Goal: Task Accomplishment & Management: Manage account settings

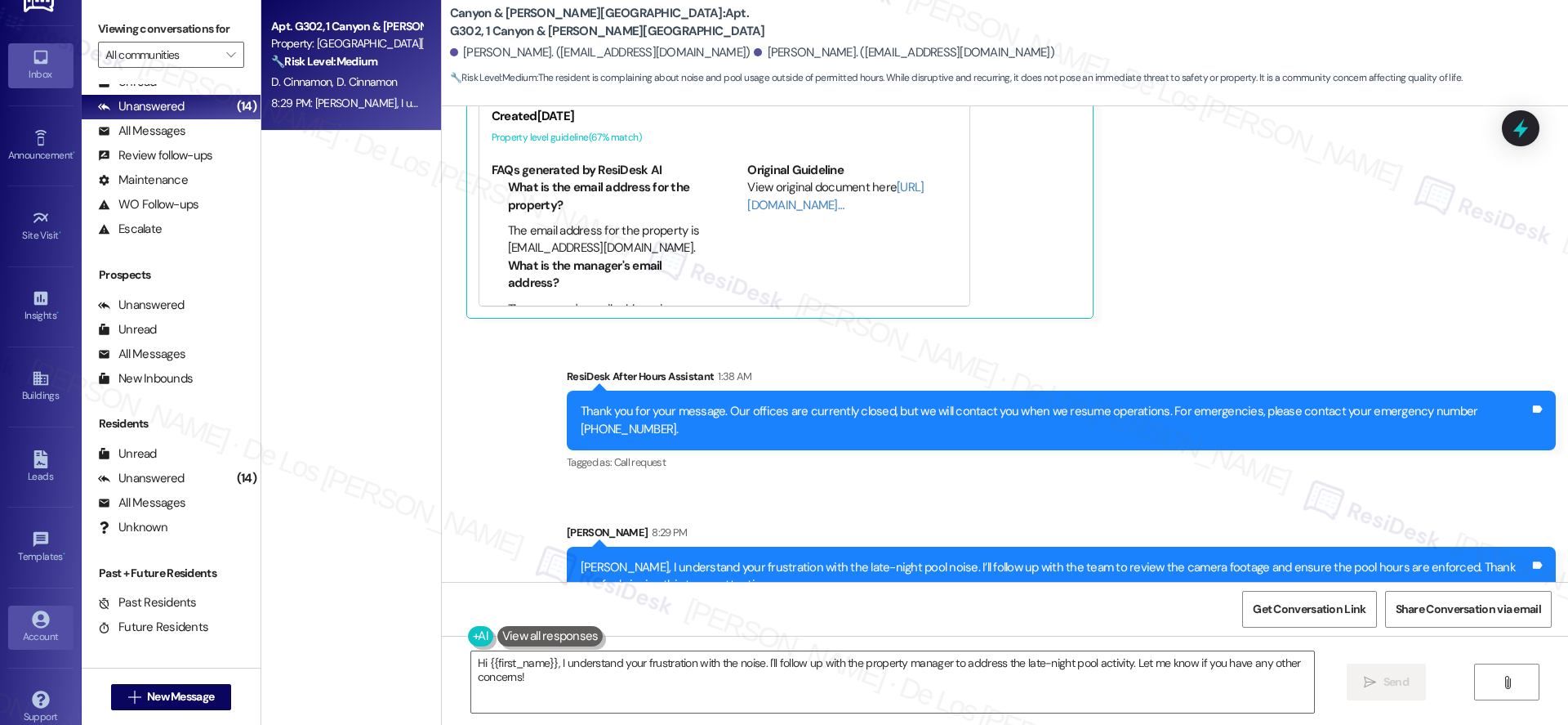
scroll to position [48, 0]
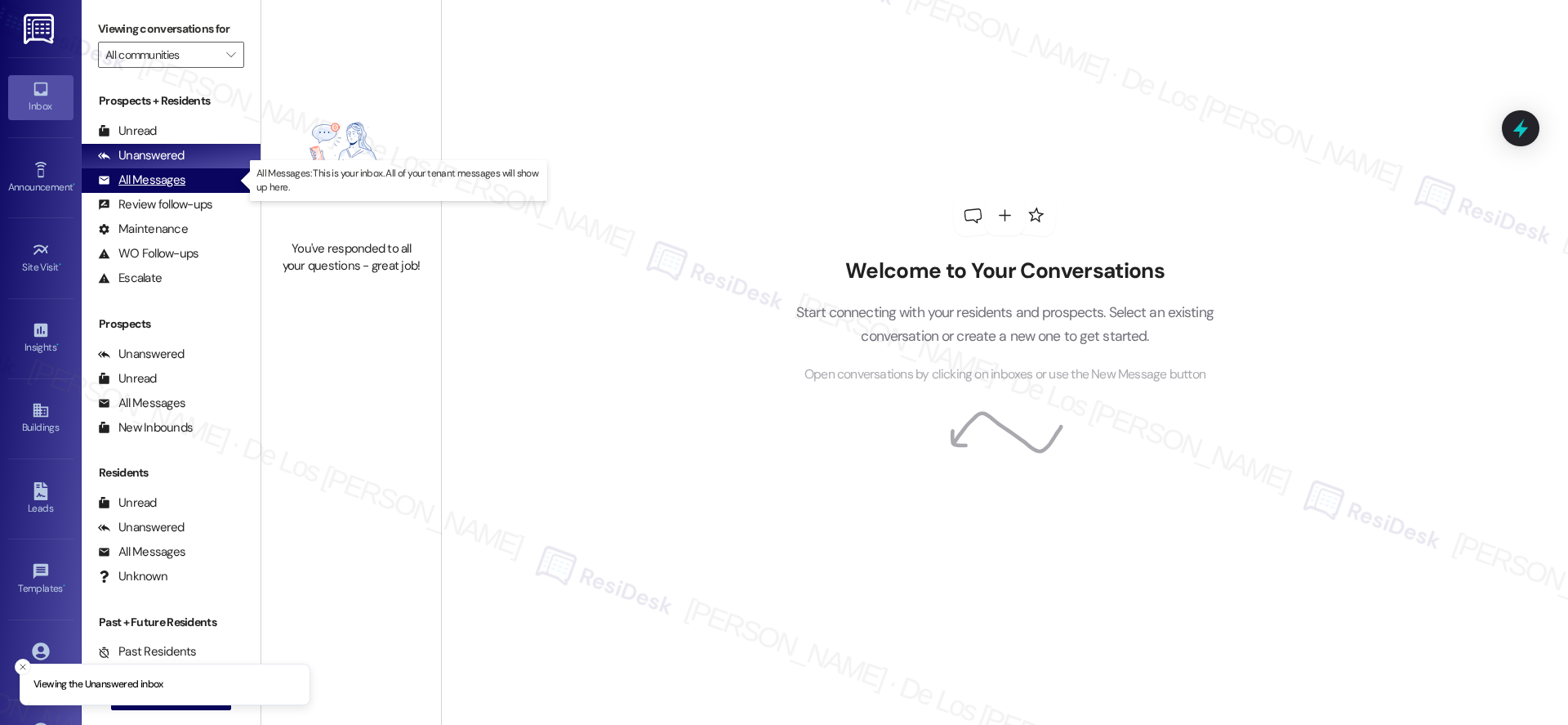
click at [208, 180] on div "All Messages (undefined)" at bounding box center [171, 181] width 179 height 24
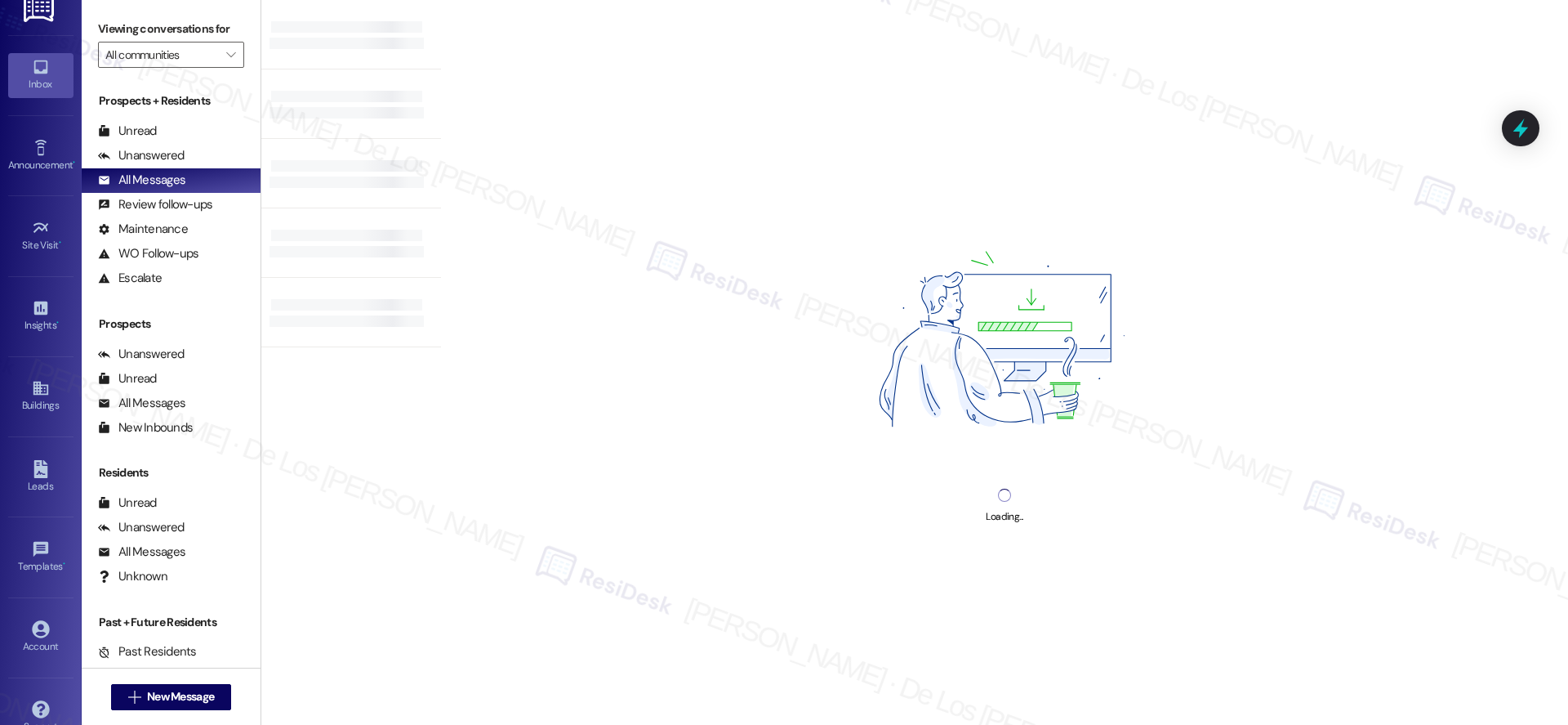
scroll to position [48, 0]
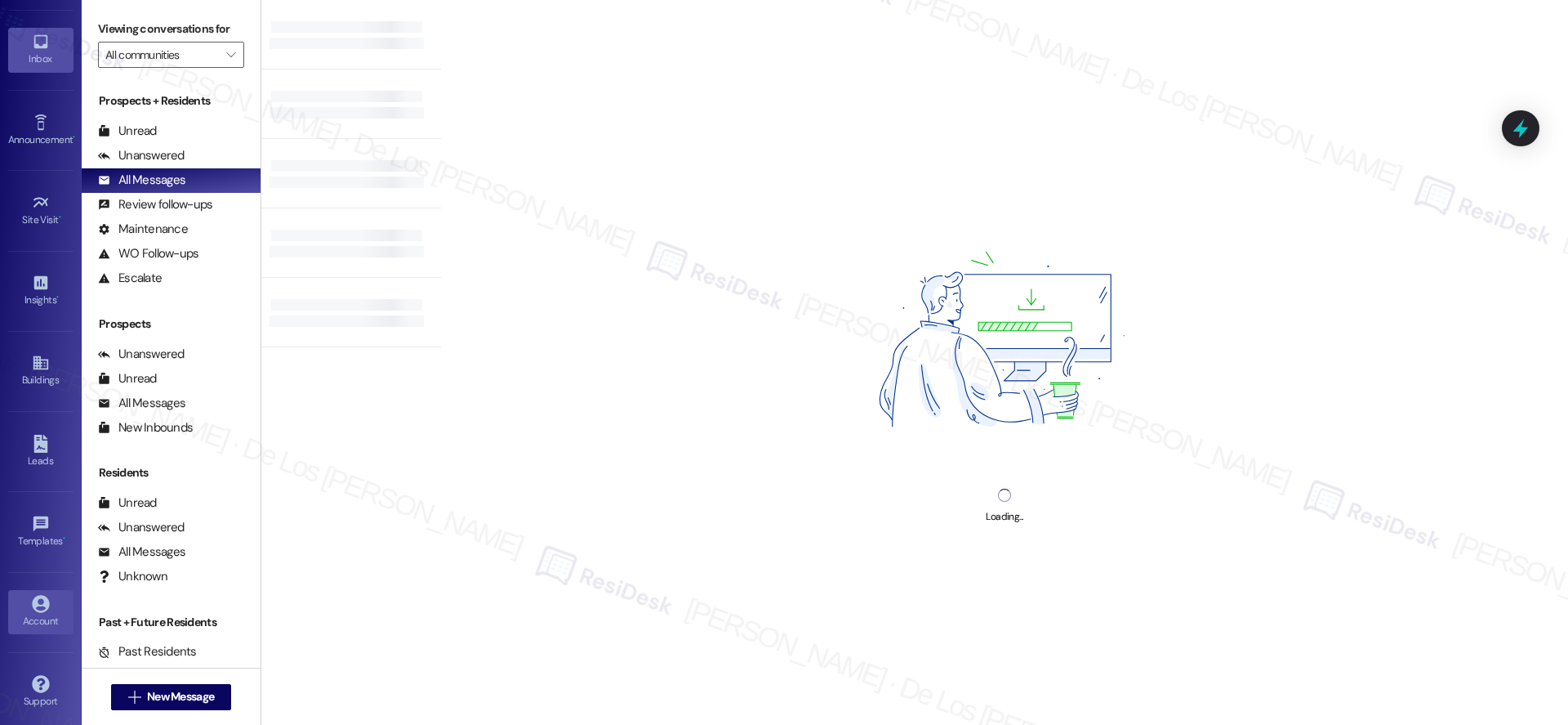
click at [48, 612] on div "Account" at bounding box center [41, 621] width 82 height 17
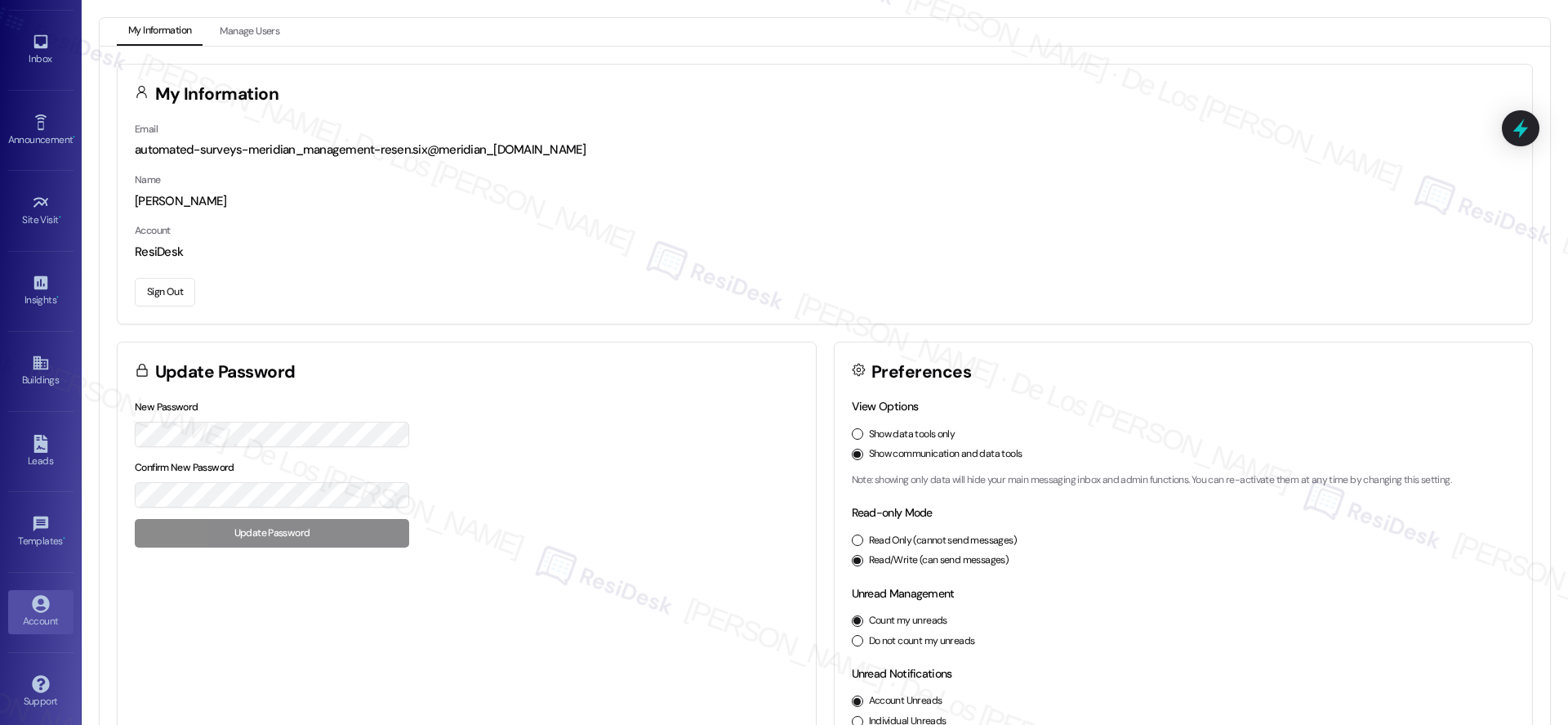
click at [170, 286] on button "Sign Out" at bounding box center [165, 292] width 61 height 29
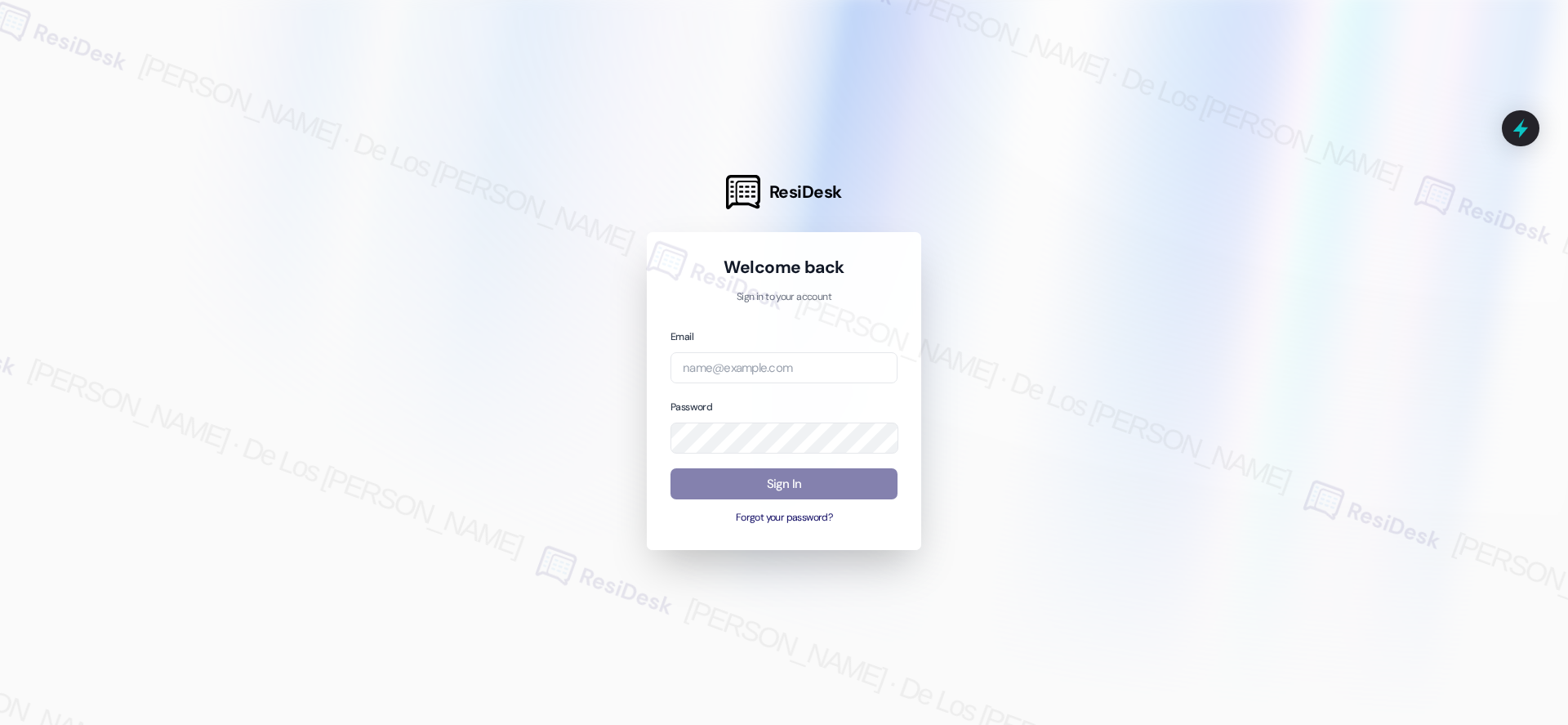
click at [454, 307] on div at bounding box center [784, 362] width 1568 height 725
click at [717, 374] on input "email" at bounding box center [784, 368] width 227 height 32
type input "automated-surveys-orion_housing-[PERSON_NAME].[PERSON_NAME]@orion_[DOMAIN_NAME]"
